Goal: Task Accomplishment & Management: Use online tool/utility

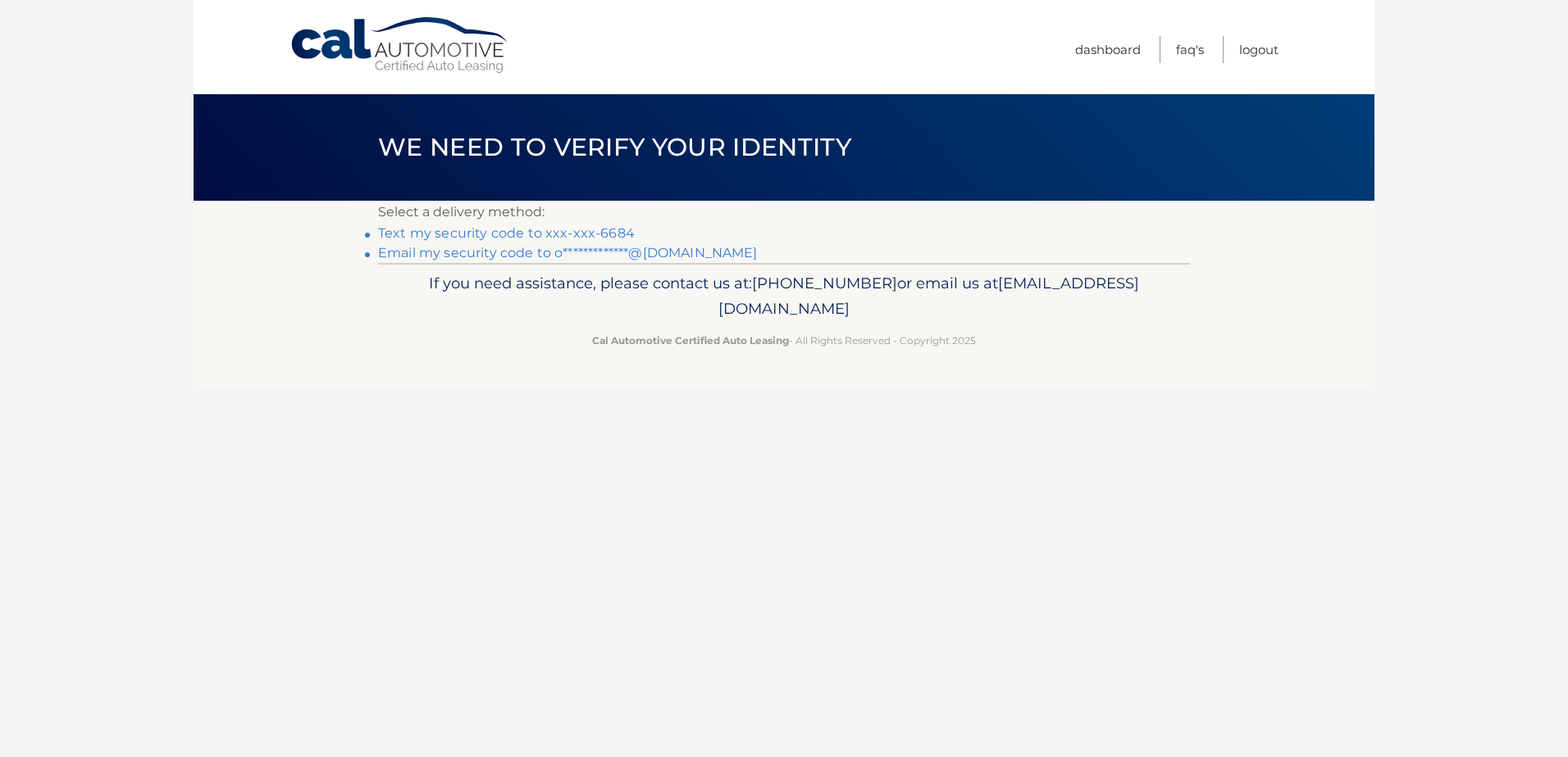
click at [594, 233] on link "Text my security code to xxx-xxx-6684" at bounding box center [507, 233] width 257 height 16
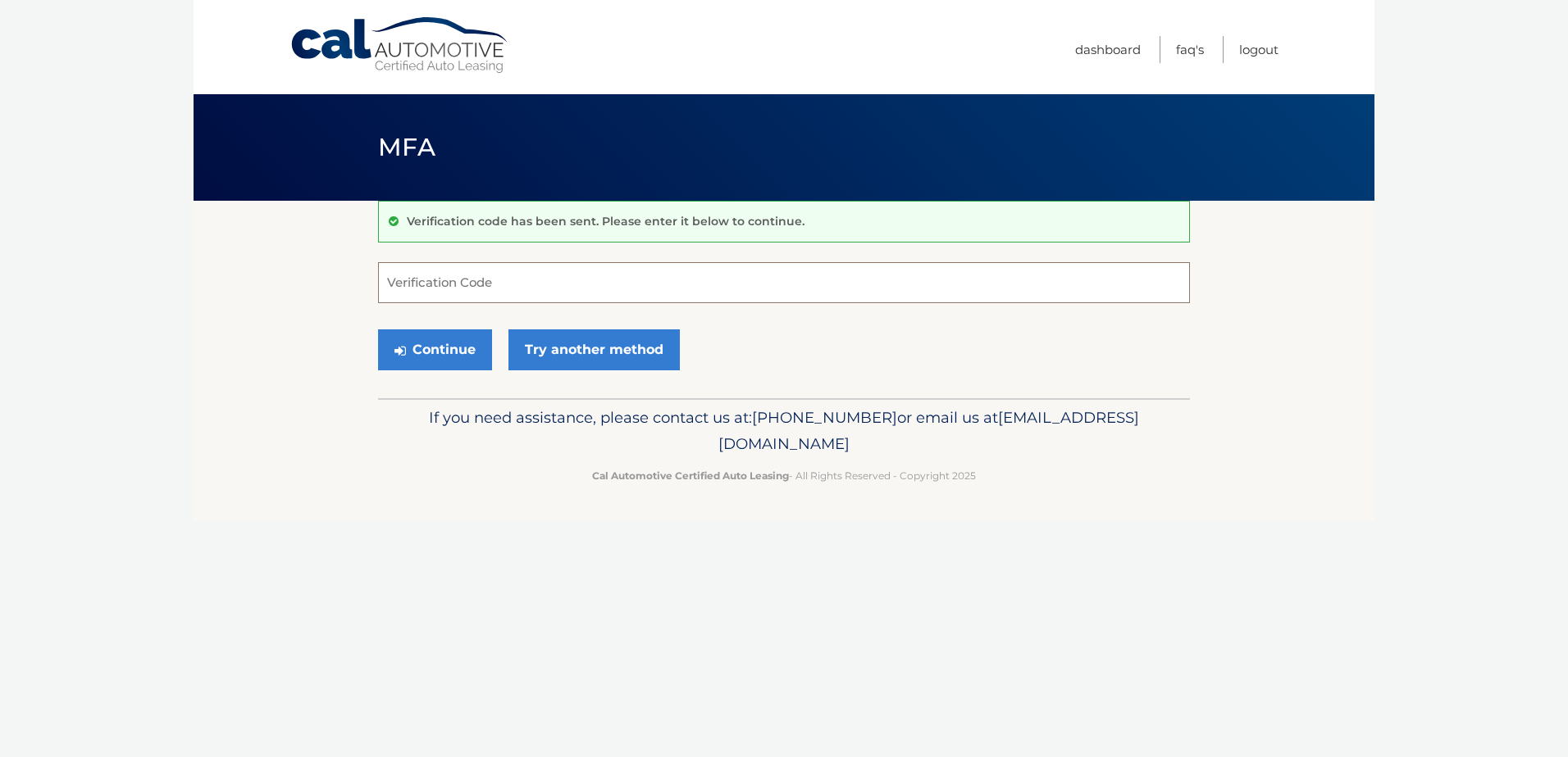
click at [479, 283] on input "Verification Code" at bounding box center [784, 283] width 812 height 41
type input "749201"
click at [378, 329] on button "Continue" at bounding box center [435, 349] width 114 height 41
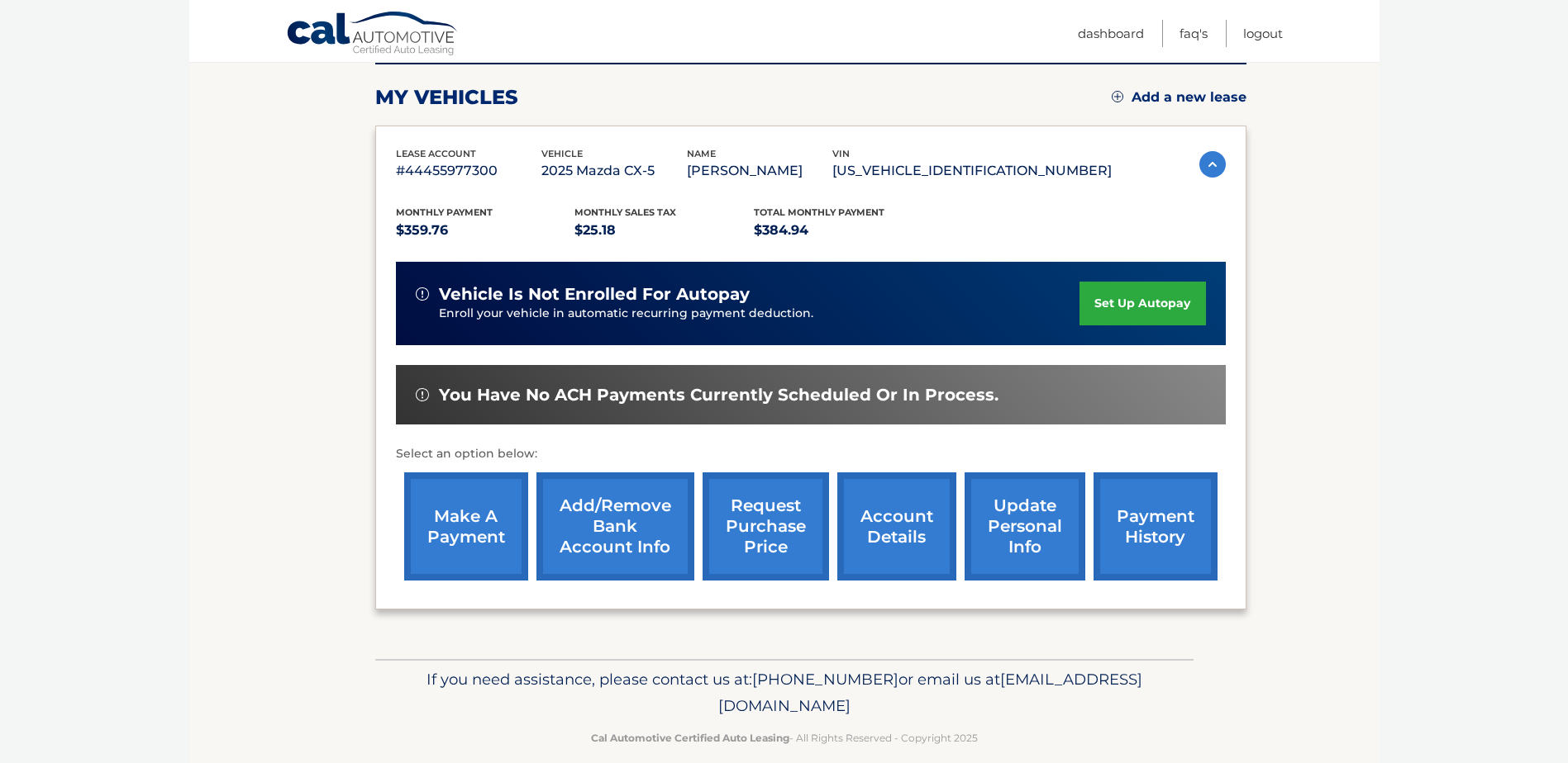
scroll to position [238, 0]
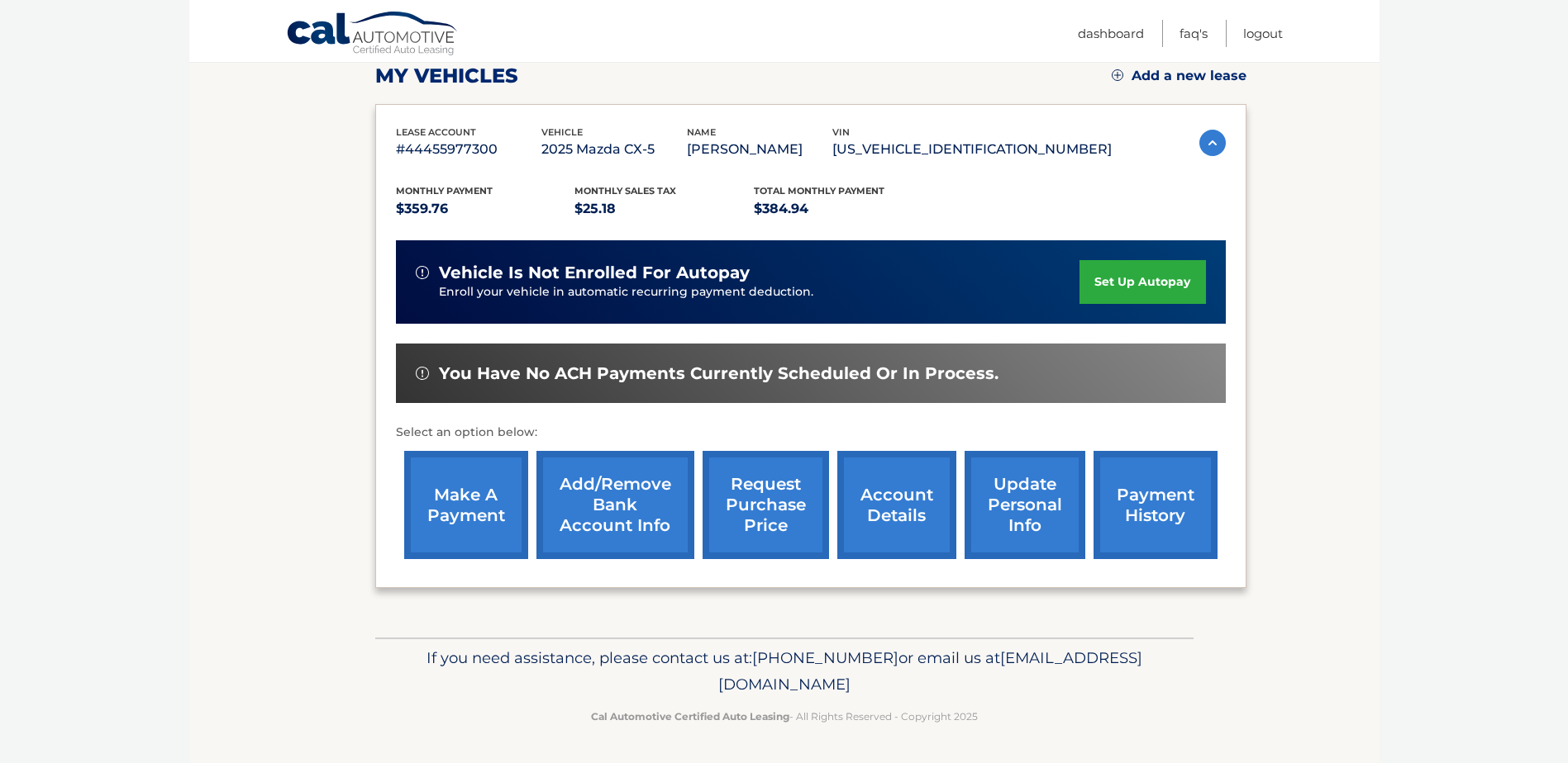
click at [474, 536] on link "make a payment" at bounding box center [466, 505] width 124 height 108
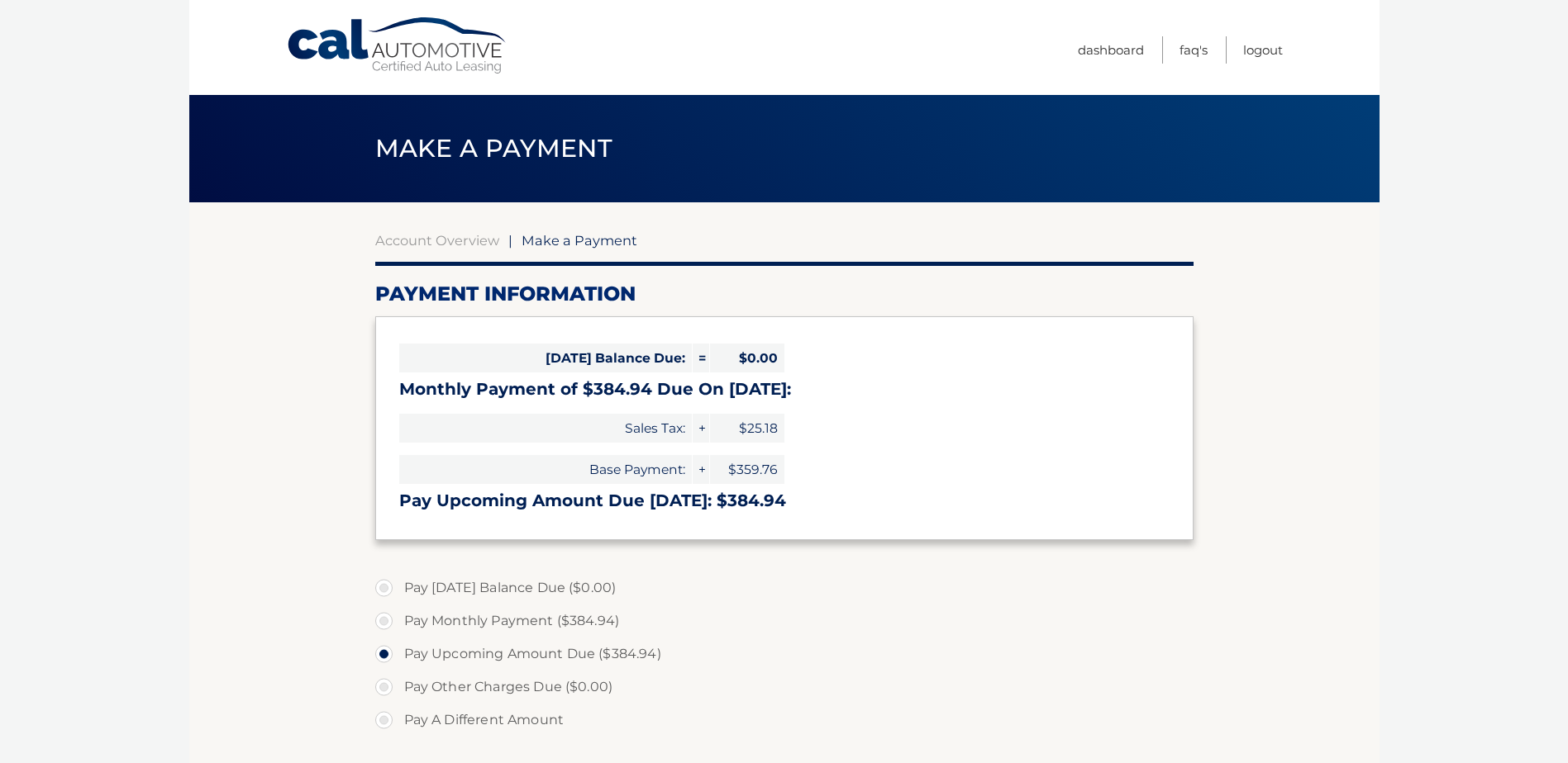
select select "ZGIwNTM4MDMtMzMwNS00MTg4LTgzYzUtZmNiMmVjNjg5N2E4"
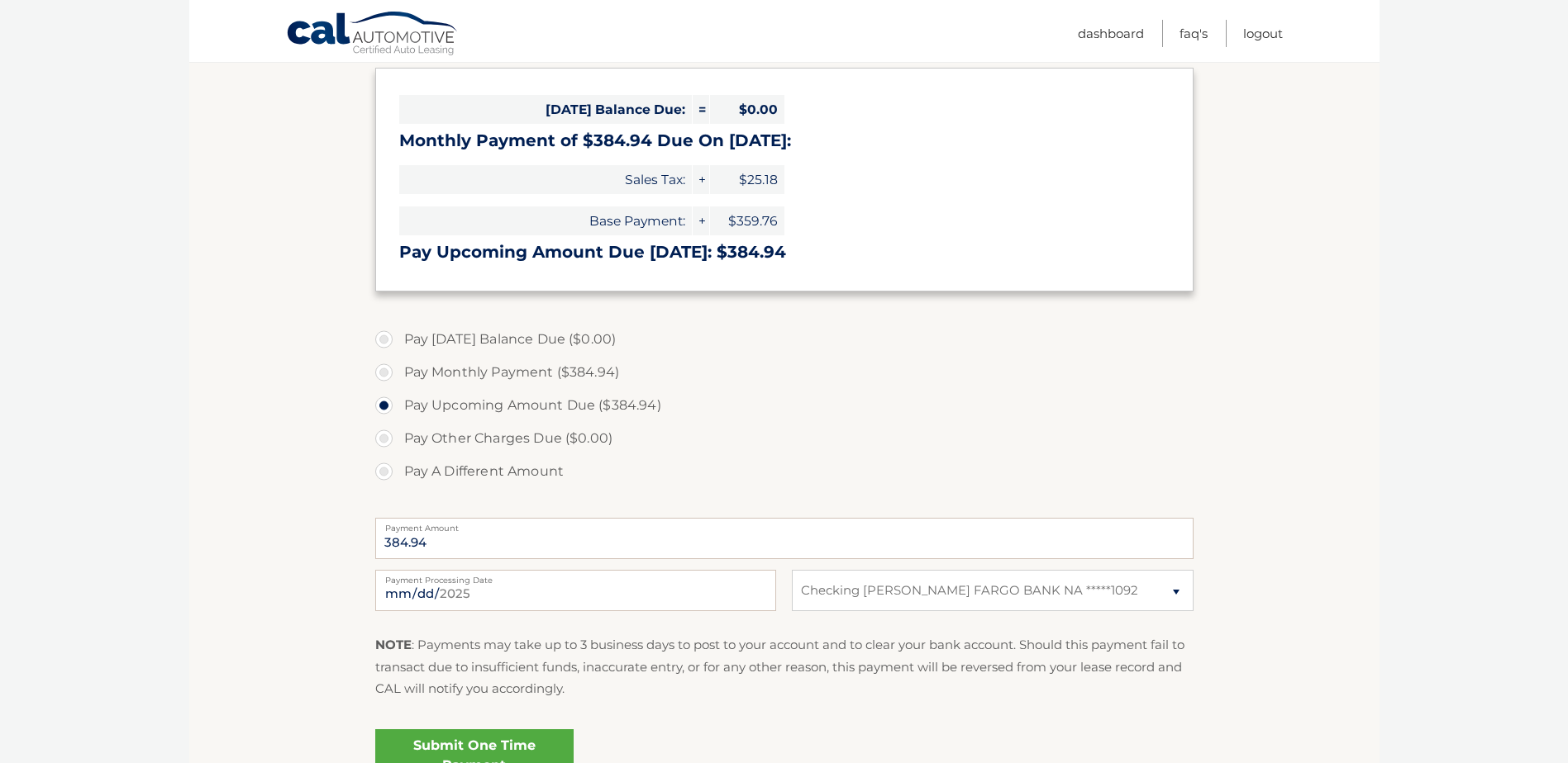
scroll to position [248, 0]
click at [538, 593] on input "2025-08-27" at bounding box center [576, 592] width 401 height 41
type input "2025-09-03"
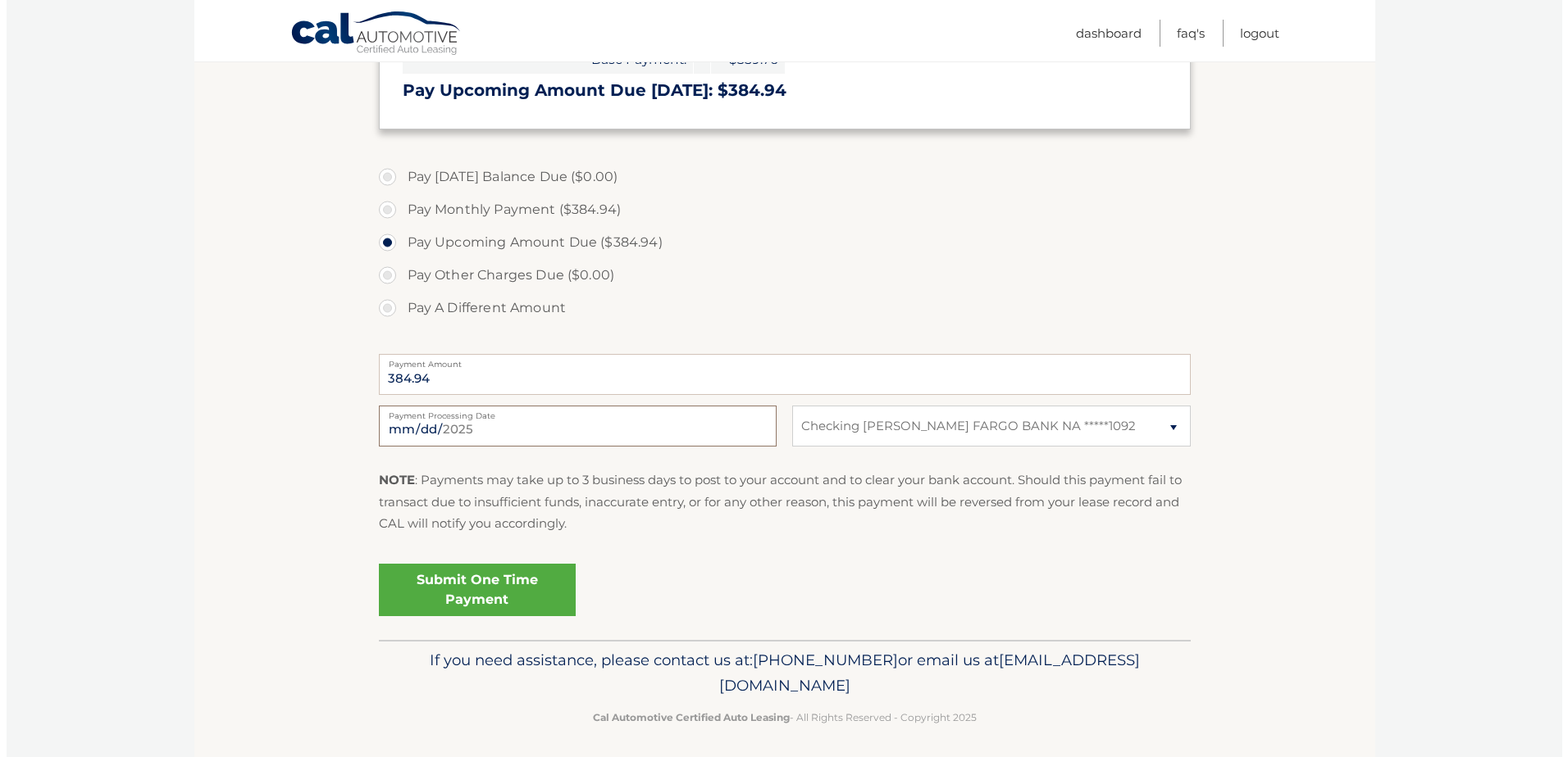
scroll to position [414, 0]
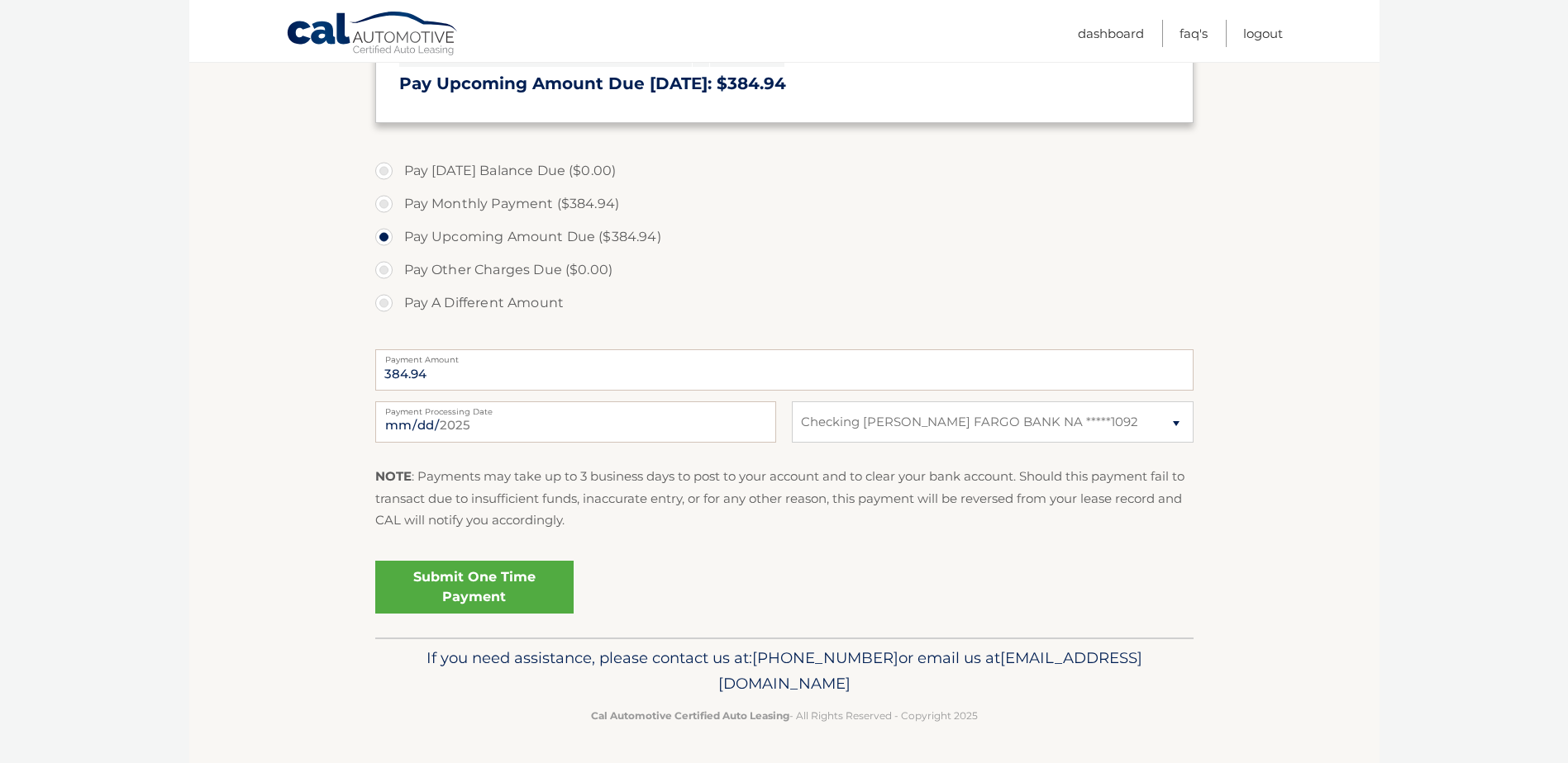
click at [472, 593] on link "Submit One Time Payment" at bounding box center [475, 587] width 199 height 53
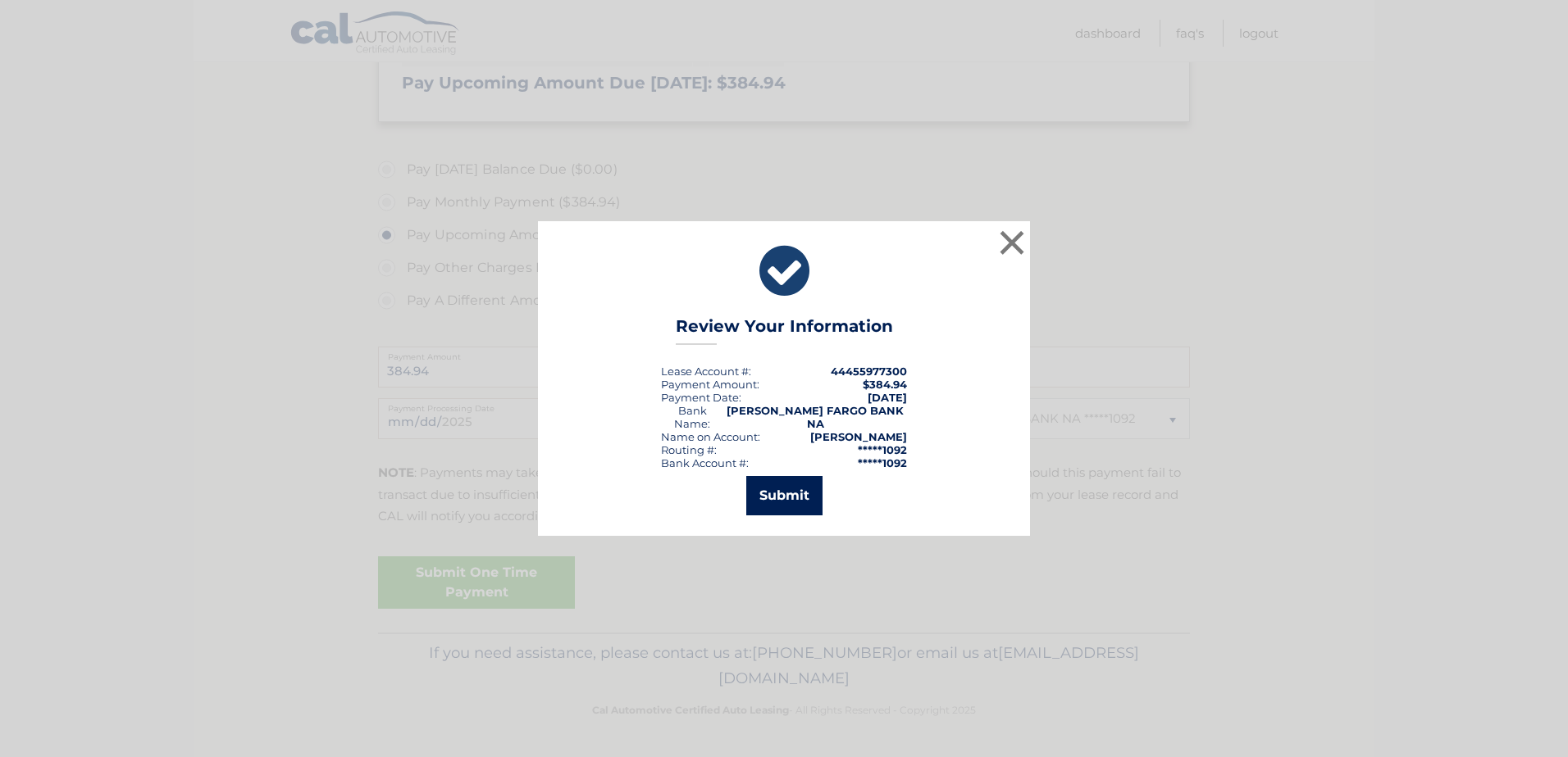
click at [782, 489] on button "Submit" at bounding box center [784, 495] width 76 height 40
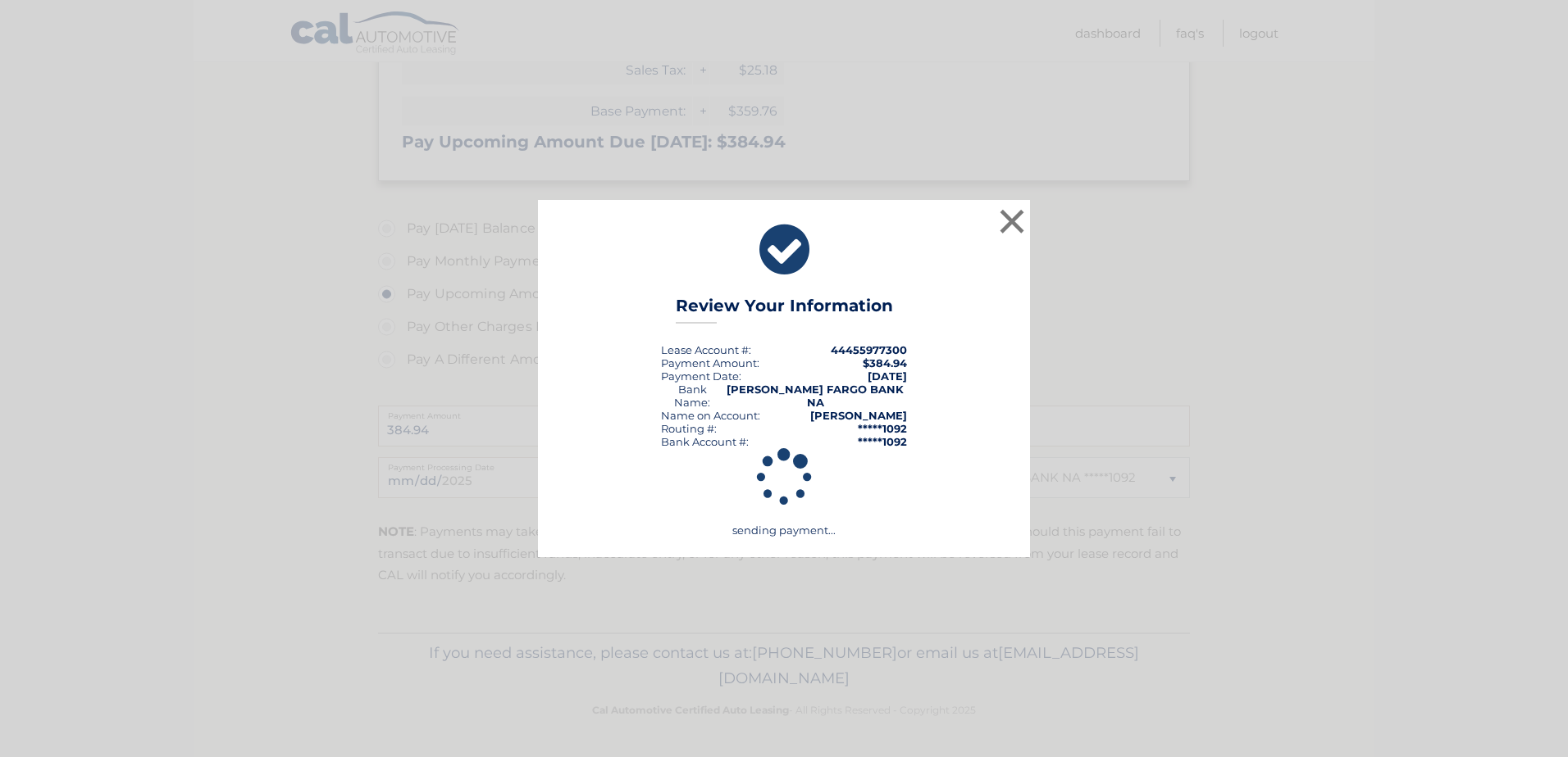
scroll to position [355, 0]
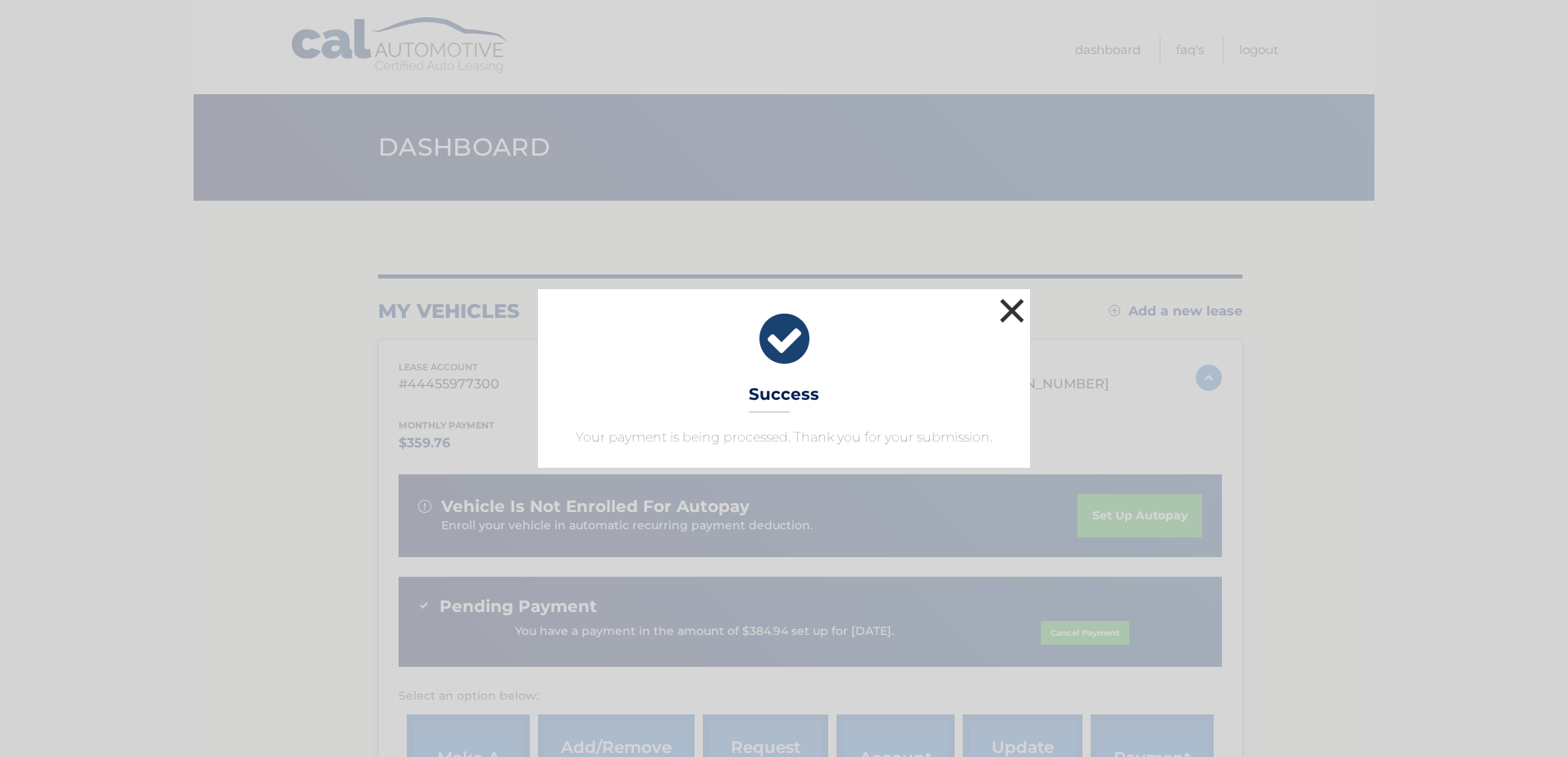
click at [1007, 308] on button "×" at bounding box center [1011, 310] width 32 height 32
